Goal: Subscribe to service/newsletter

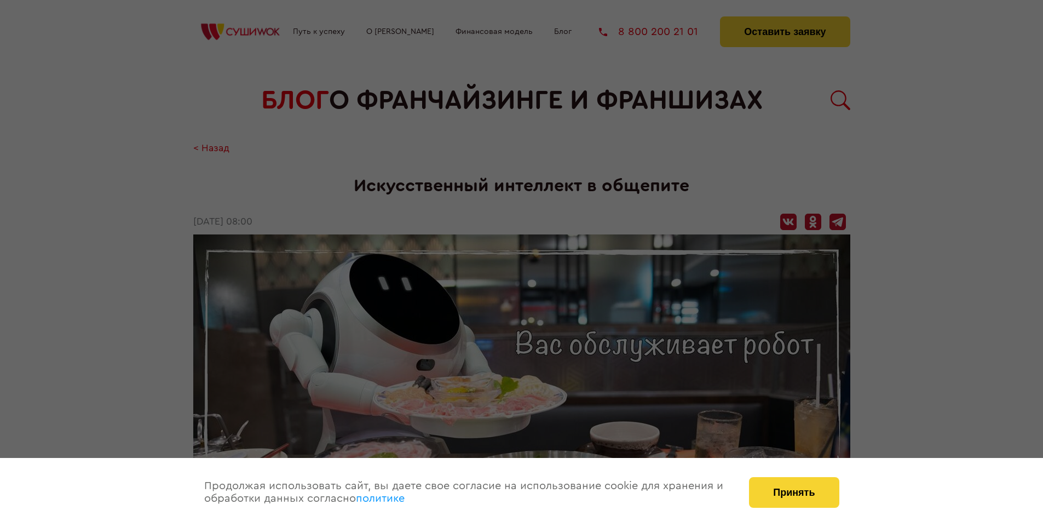
scroll to position [1953, 0]
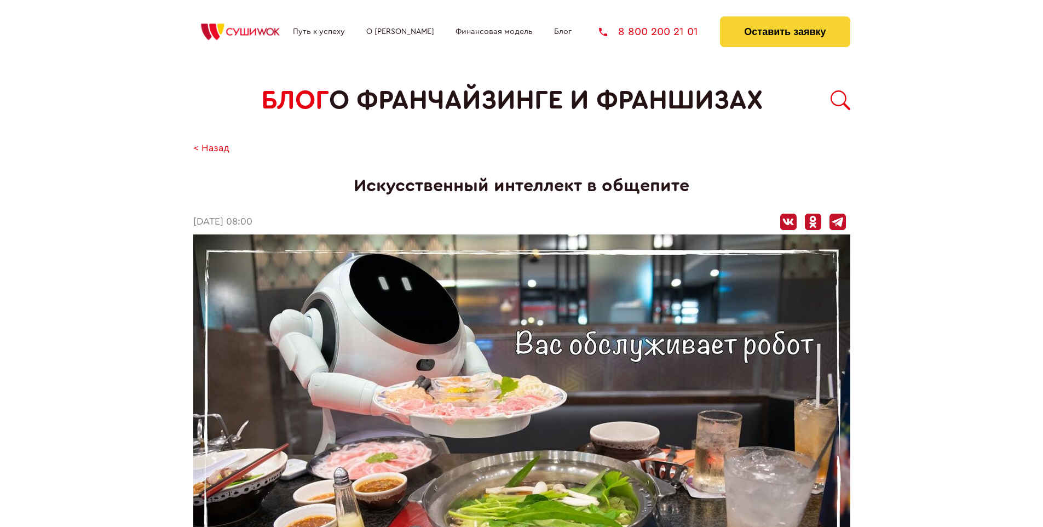
scroll to position [1953, 0]
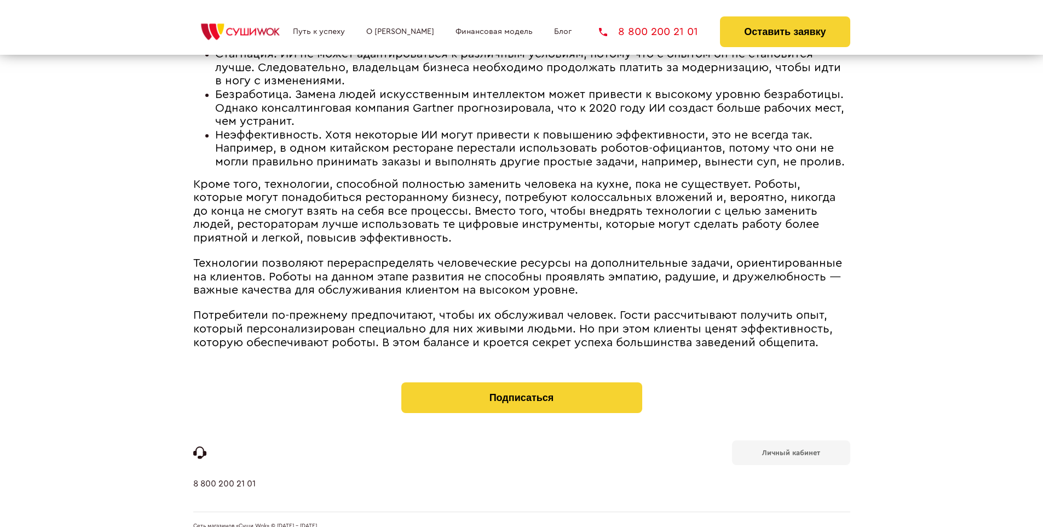
click at [791, 449] on b "Личный кабинет" at bounding box center [791, 452] width 58 height 7
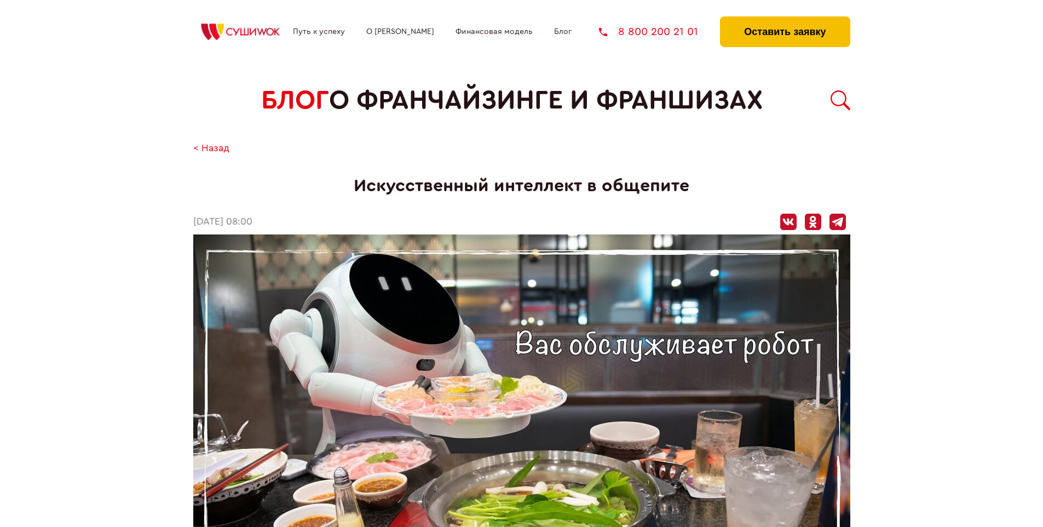
click at [785, 19] on button "Оставить заявку" at bounding box center [785, 31] width 130 height 31
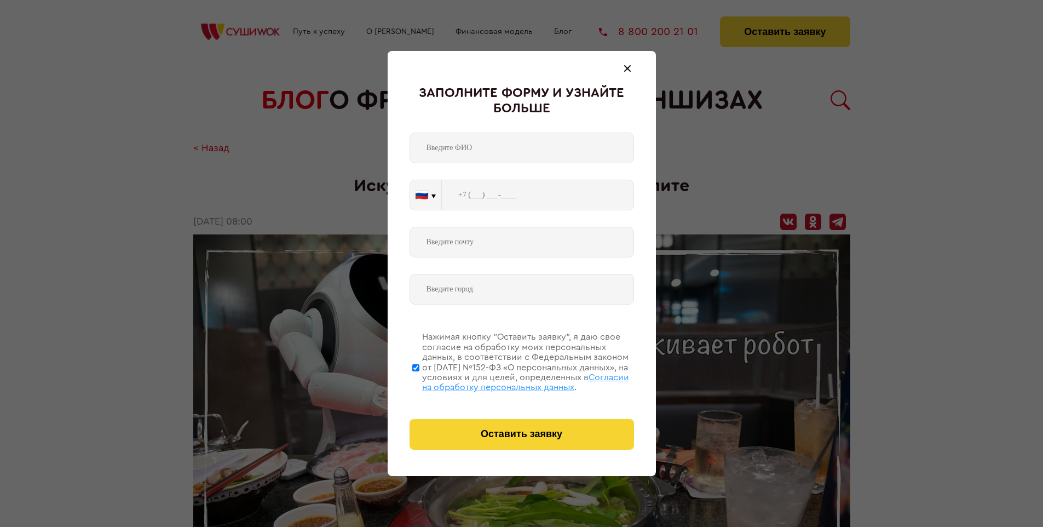
click at [508, 381] on span "Согласии на обработку персональных данных" at bounding box center [525, 382] width 207 height 19
click at [419, 381] on input "Нажимая кнопку “Оставить заявку”, я даю свое согласие на обработку моих персона…" at bounding box center [415, 368] width 7 height 88
checkbox input "false"
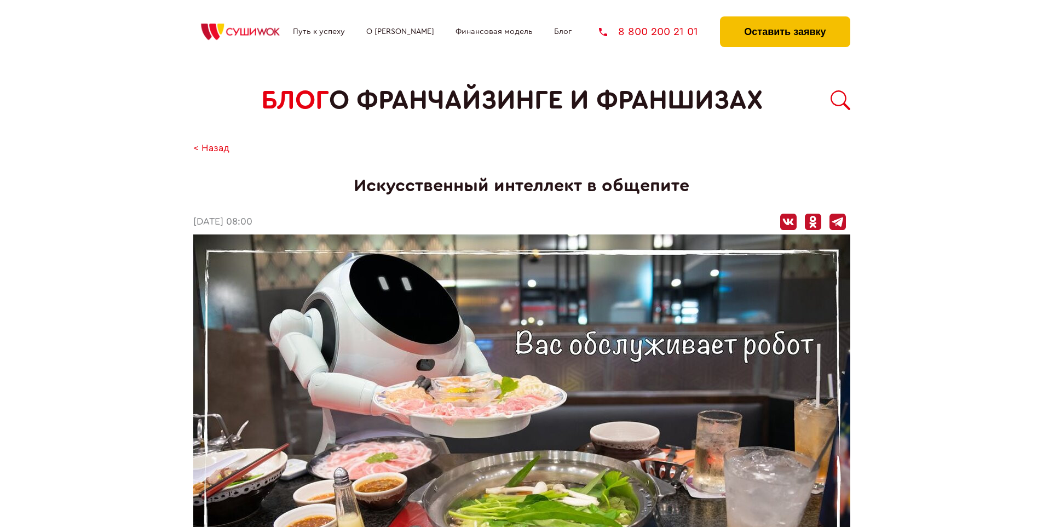
click at [785, 19] on button "Оставить заявку" at bounding box center [785, 31] width 130 height 31
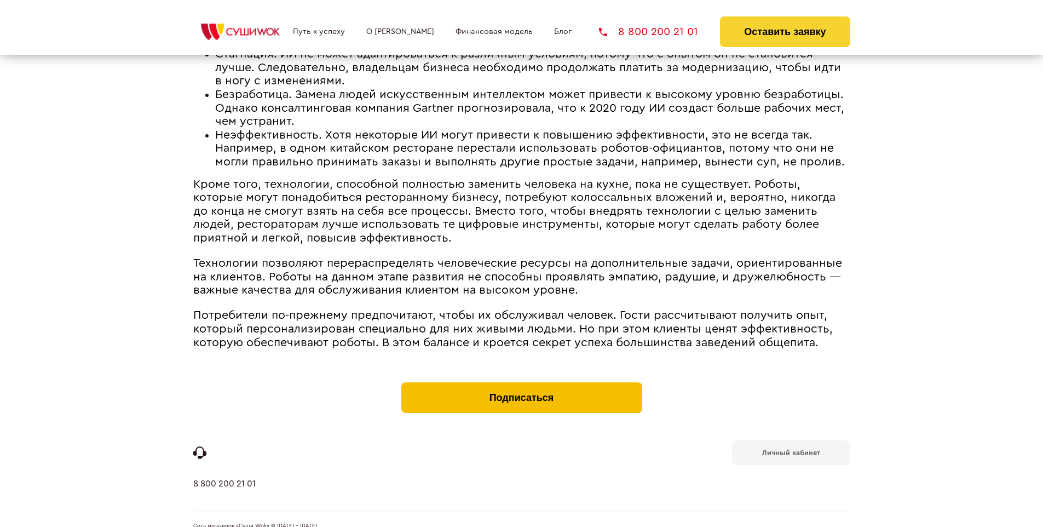
click at [521, 382] on button "Подписаться" at bounding box center [521, 397] width 241 height 31
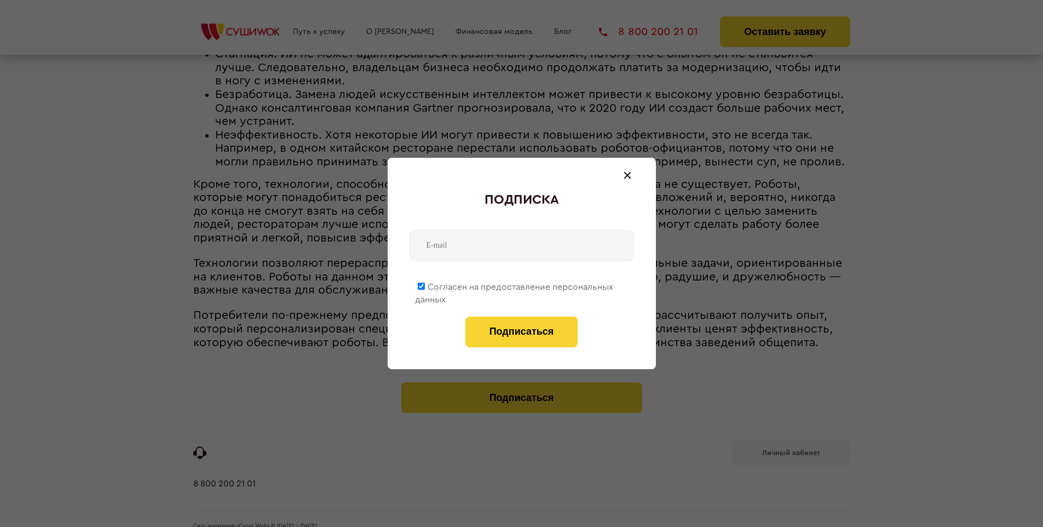
click at [515, 285] on span "Согласен на предоставление персональных данных" at bounding box center [514, 293] width 198 height 21
click at [425, 285] on input "Согласен на предоставление персональных данных" at bounding box center [421, 286] width 7 height 7
checkbox input "false"
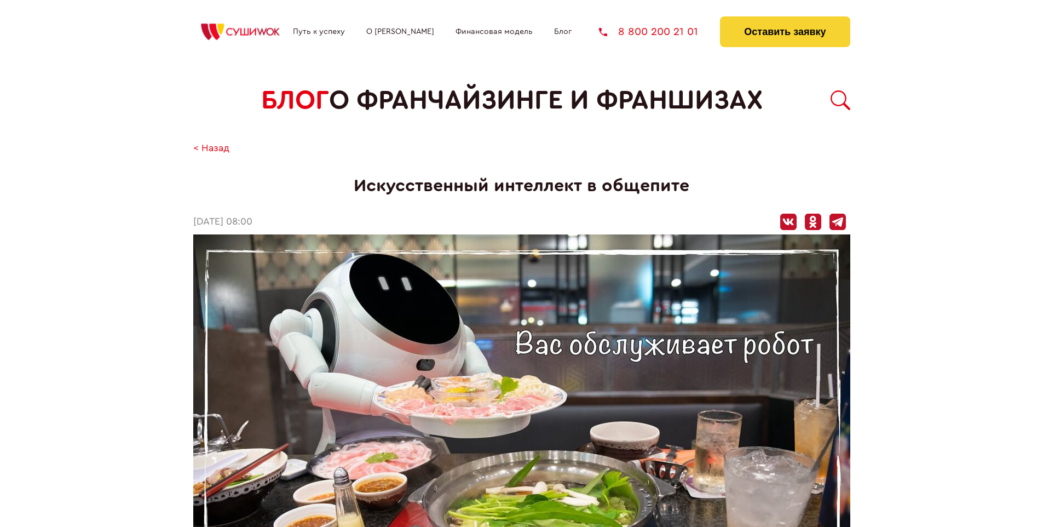
scroll to position [1953, 0]
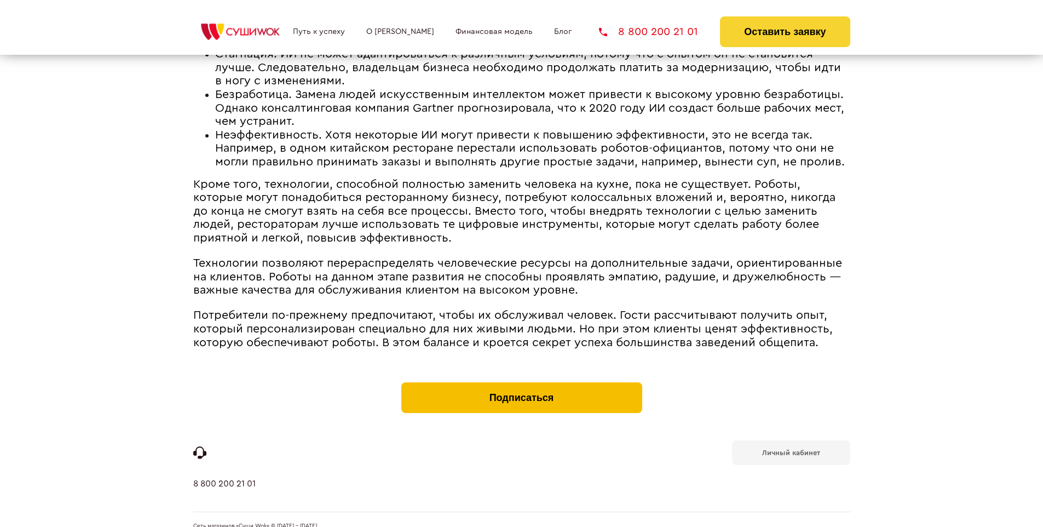
click at [521, 382] on button "Подписаться" at bounding box center [521, 397] width 241 height 31
